Goal: Task Accomplishment & Management: Complete application form

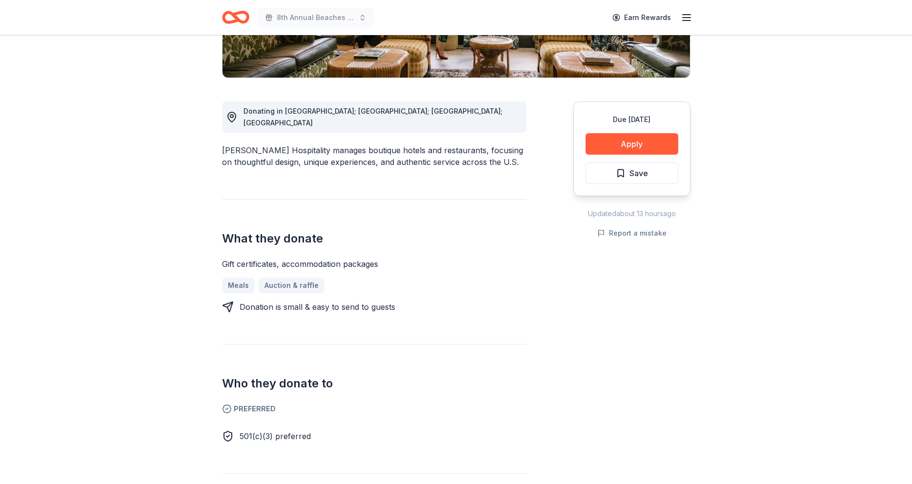
scroll to position [224, 0]
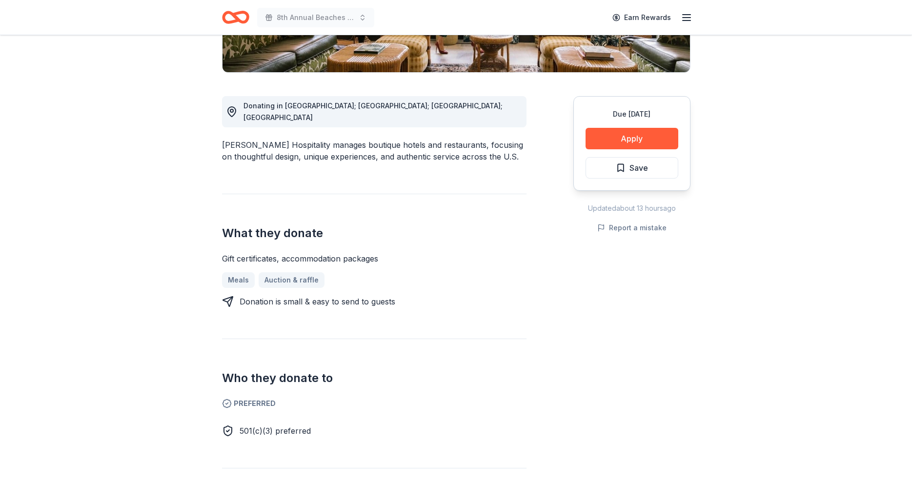
click at [289, 106] on span "Donating in CA; GA; MS; TN" at bounding box center [372, 111] width 259 height 20
click at [629, 139] on button "Apply" at bounding box center [631, 138] width 93 height 21
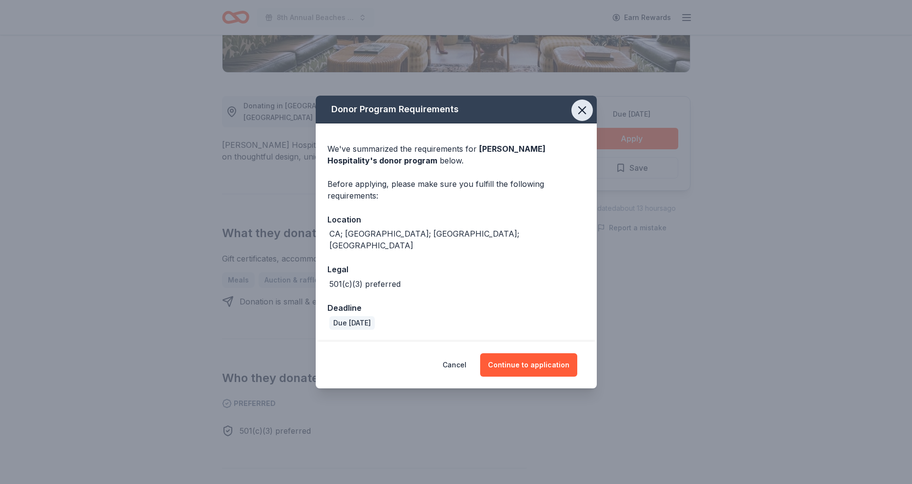
click at [583, 112] on icon "button" at bounding box center [582, 110] width 14 height 14
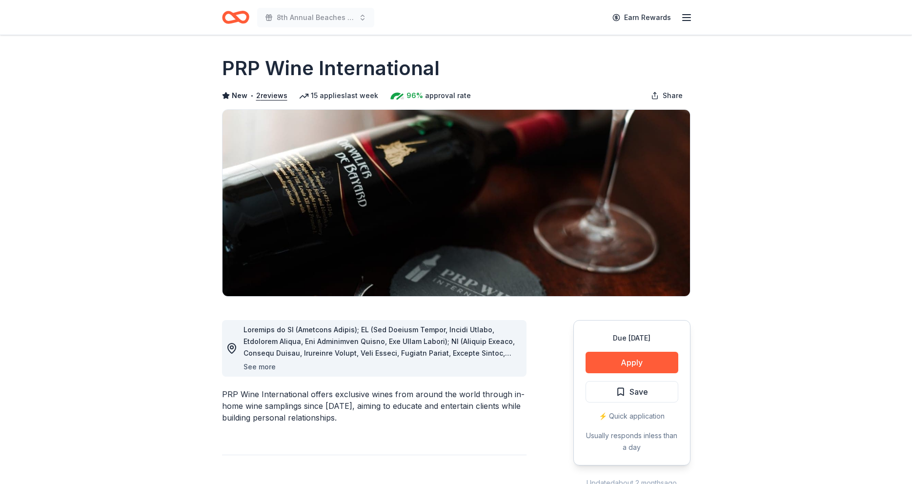
click at [260, 368] on button "See more" at bounding box center [259, 367] width 32 height 12
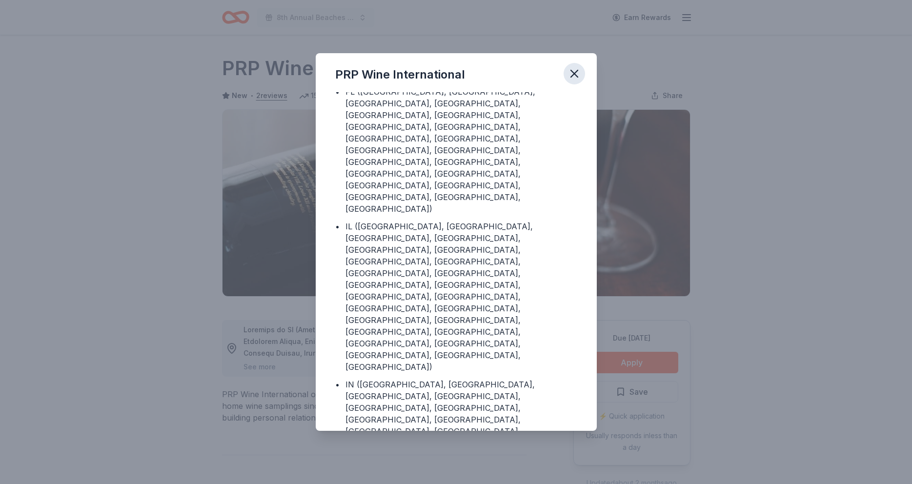
scroll to position [30, 0]
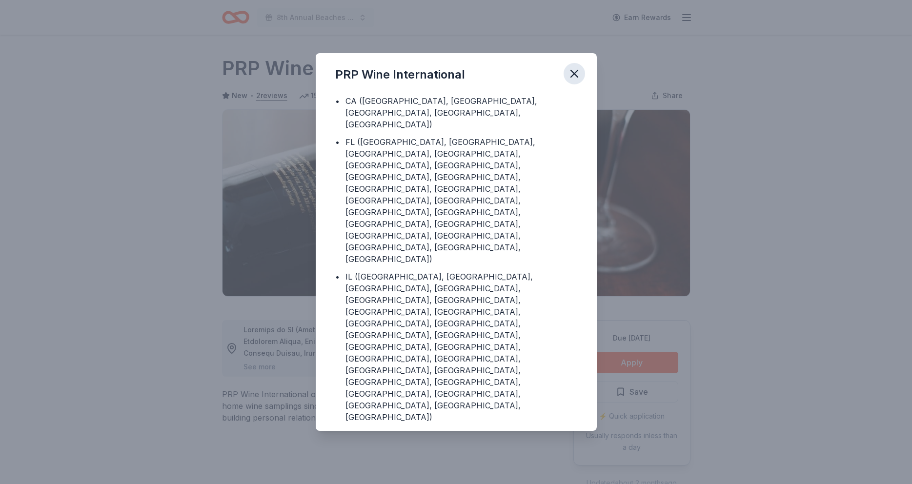
click at [577, 74] on icon "button" at bounding box center [574, 74] width 14 height 14
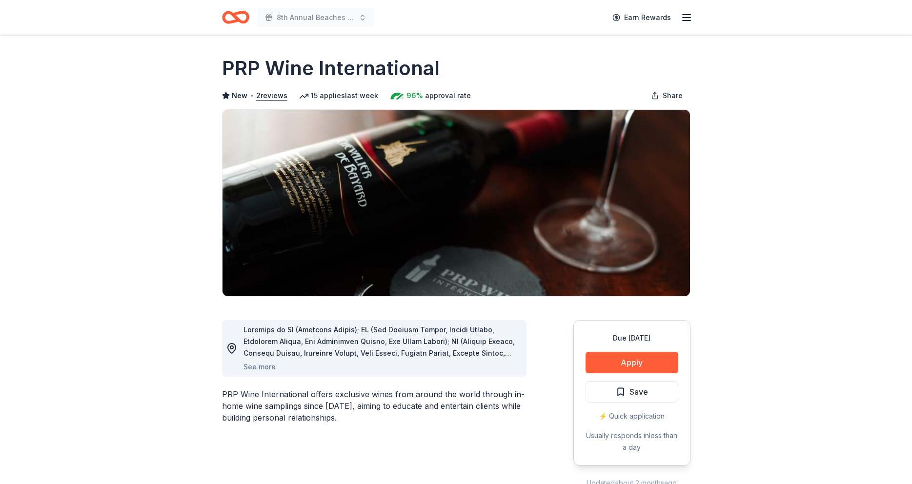
click at [232, 16] on icon "Home" at bounding box center [235, 17] width 27 height 23
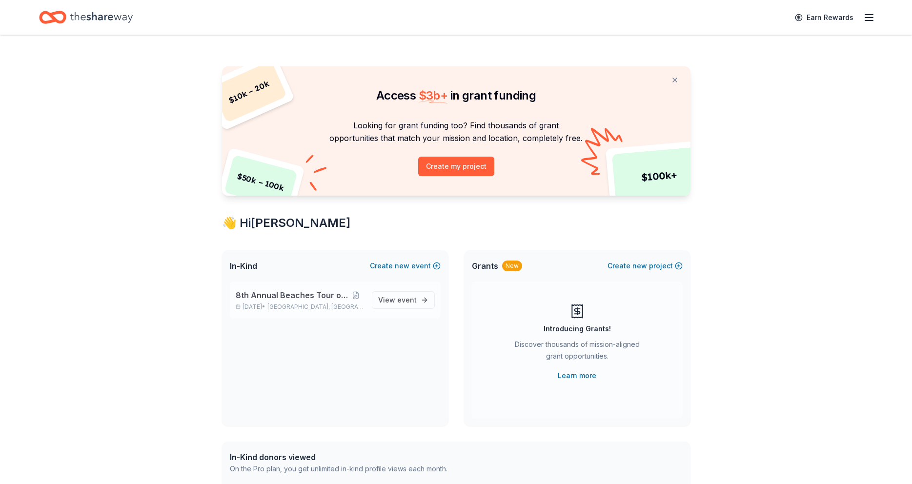
click at [309, 301] on div "8th Annual Beaches Tour of Homes [DATE] • [GEOGRAPHIC_DATA], [GEOGRAPHIC_DATA]" at bounding box center [300, 299] width 128 height 21
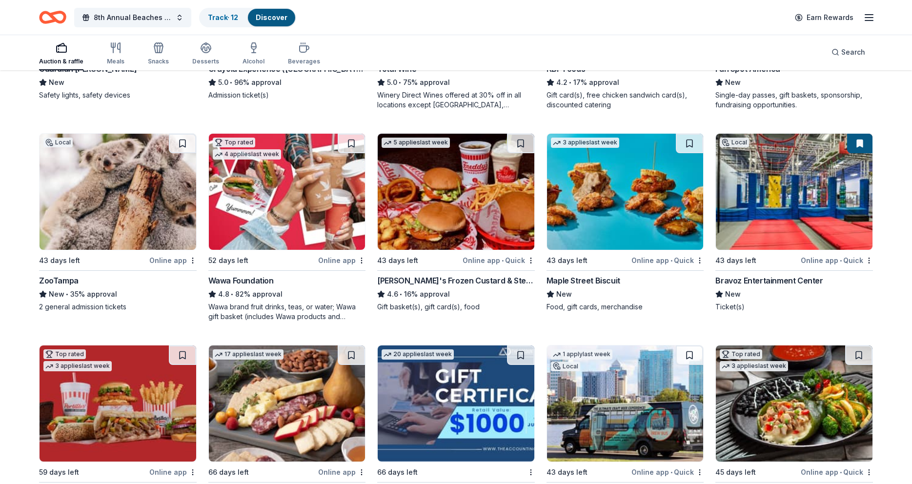
scroll to position [885, 0]
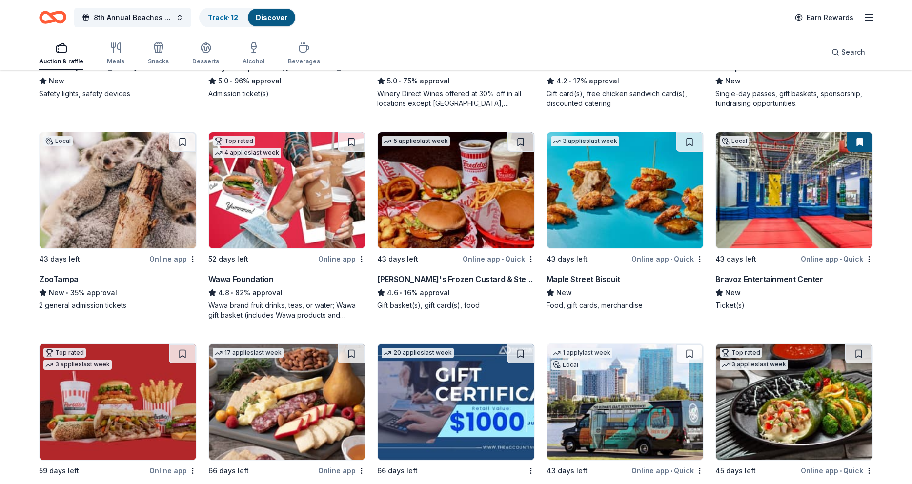
click at [74, 189] on img at bounding box center [118, 190] width 157 height 116
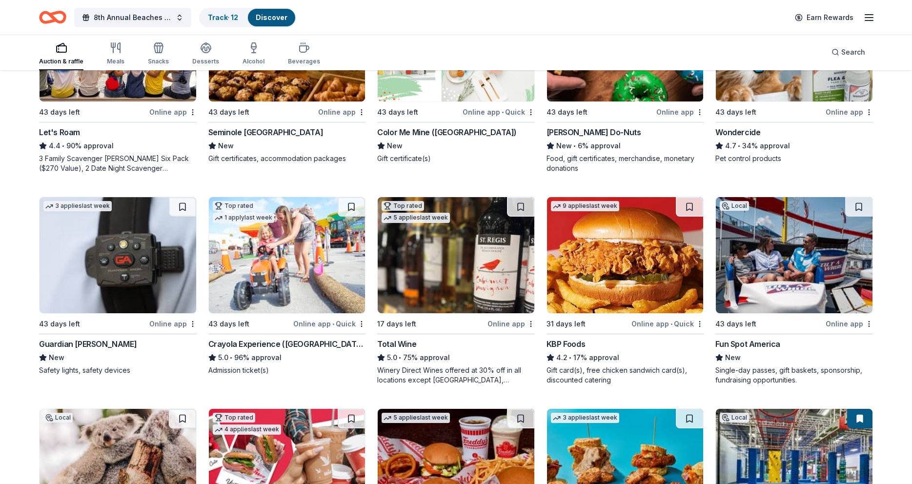
scroll to position [33, 0]
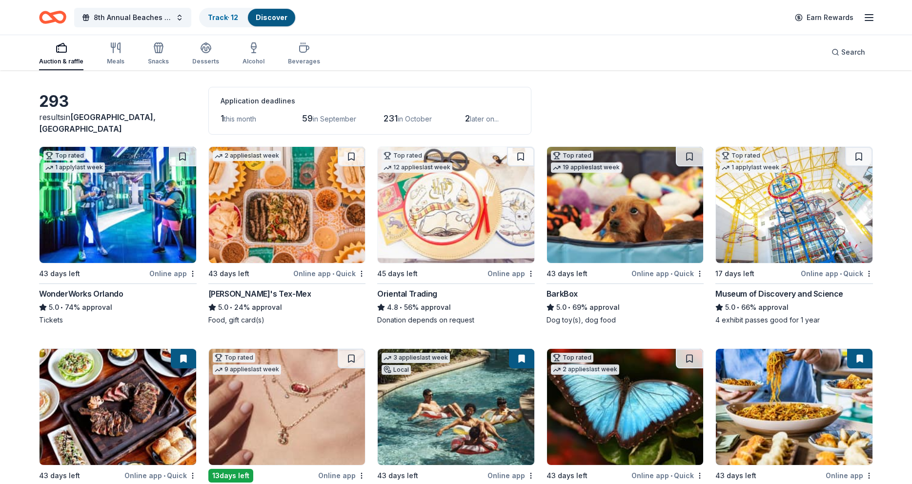
click at [74, 211] on img at bounding box center [118, 205] width 157 height 116
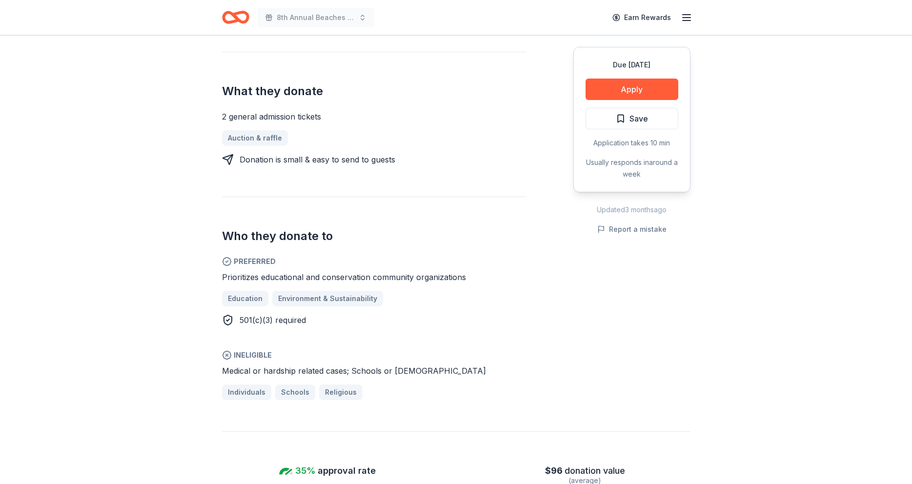
scroll to position [391, 0]
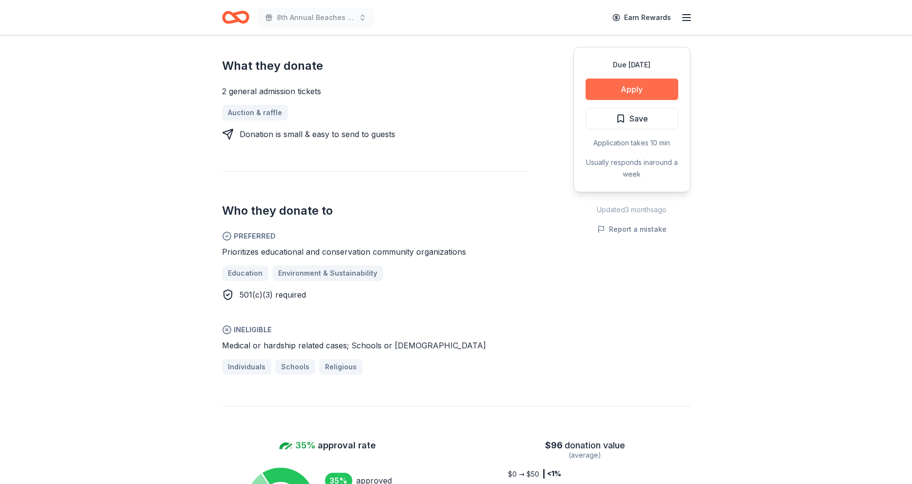
click at [634, 88] on button "Apply" at bounding box center [631, 89] width 93 height 21
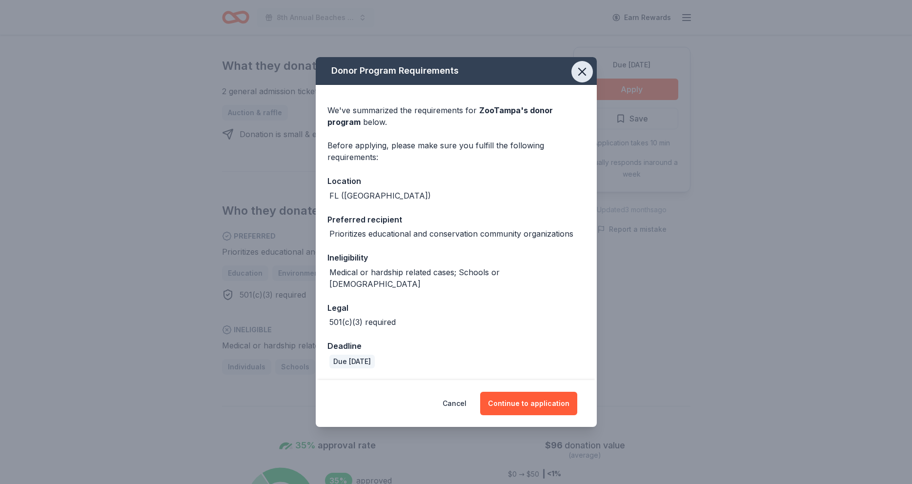
click at [581, 75] on icon "button" at bounding box center [582, 71] width 7 height 7
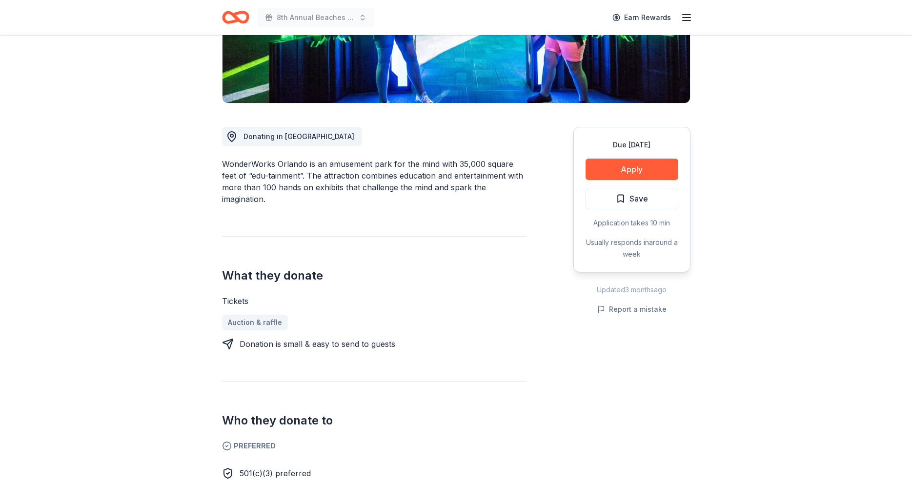
scroll to position [190, 0]
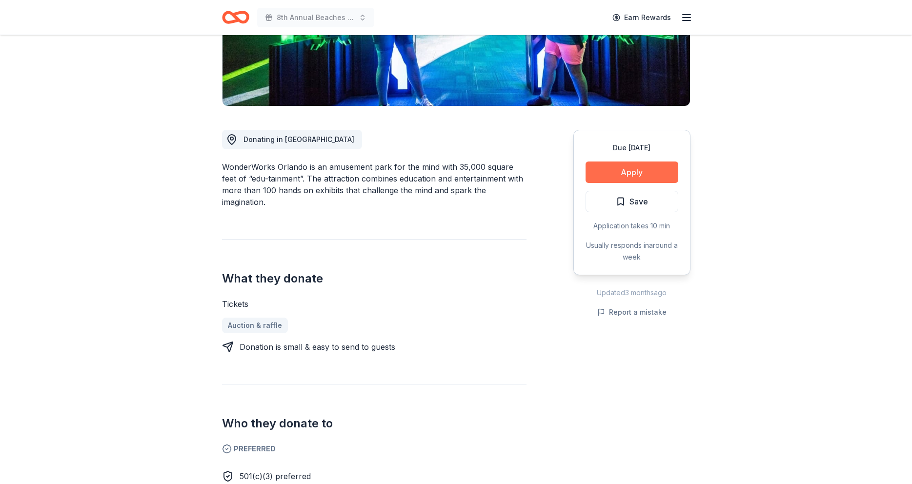
click at [622, 172] on button "Apply" at bounding box center [631, 171] width 93 height 21
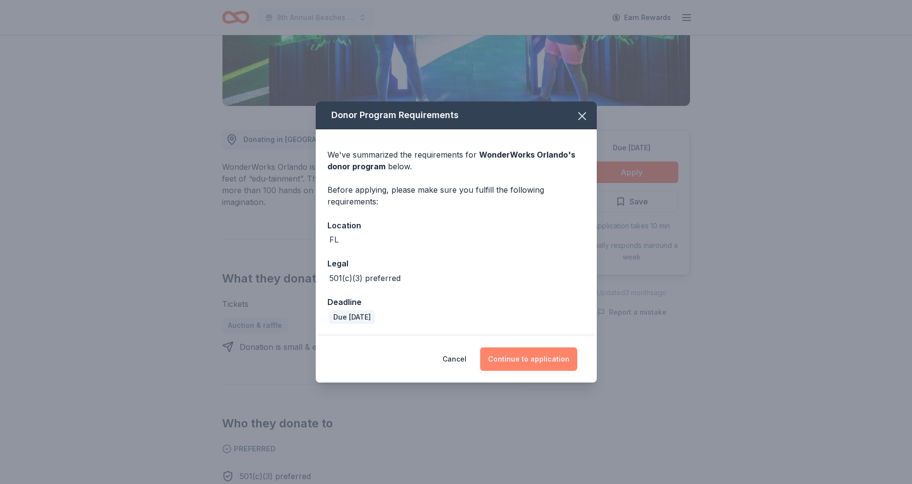
click at [519, 359] on button "Continue to application" at bounding box center [528, 358] width 97 height 23
